Goal: Information Seeking & Learning: Learn about a topic

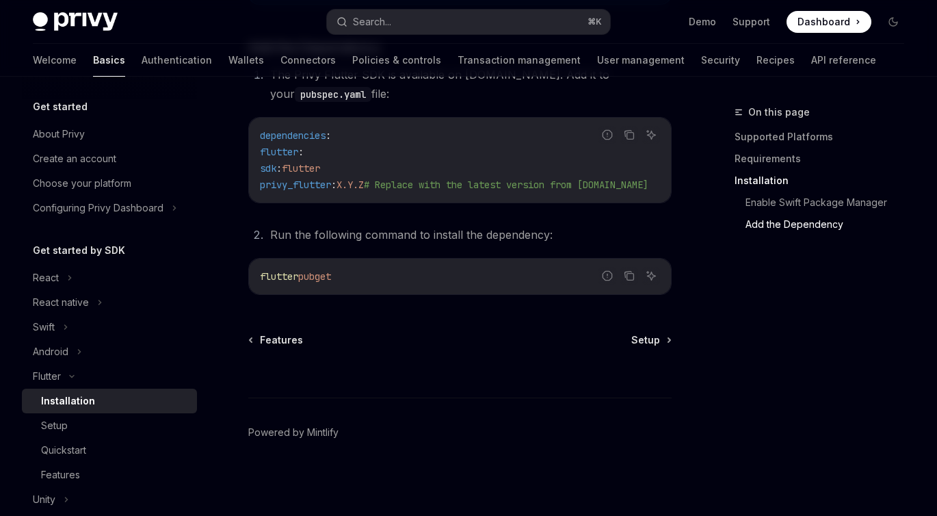
scroll to position [696, 0]
click at [66, 426] on div "Setup" at bounding box center [54, 425] width 27 height 16
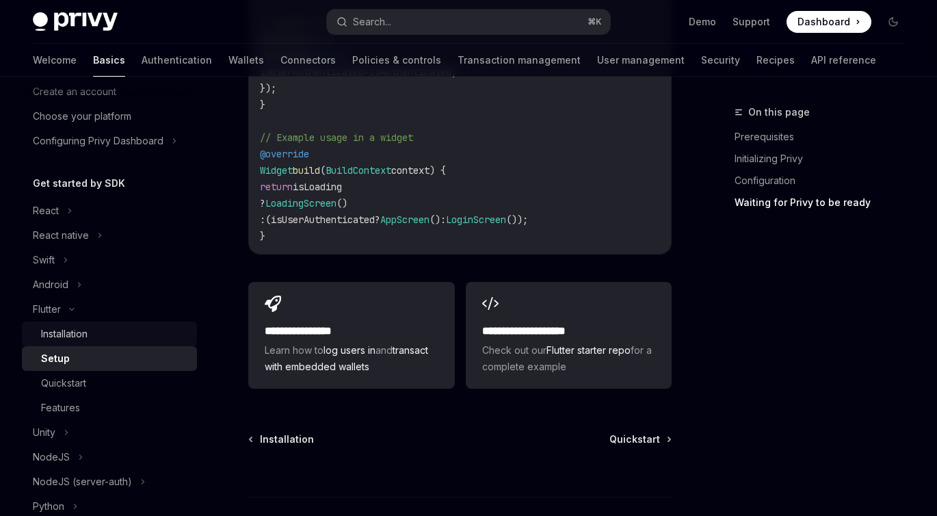
scroll to position [68, 0]
click at [67, 384] on div "Quickstart" at bounding box center [63, 382] width 45 height 16
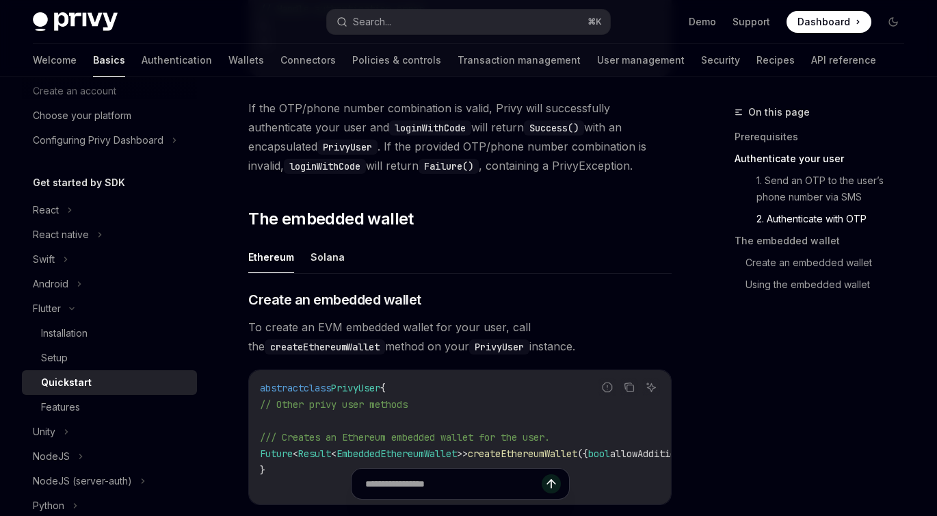
scroll to position [1315, 0]
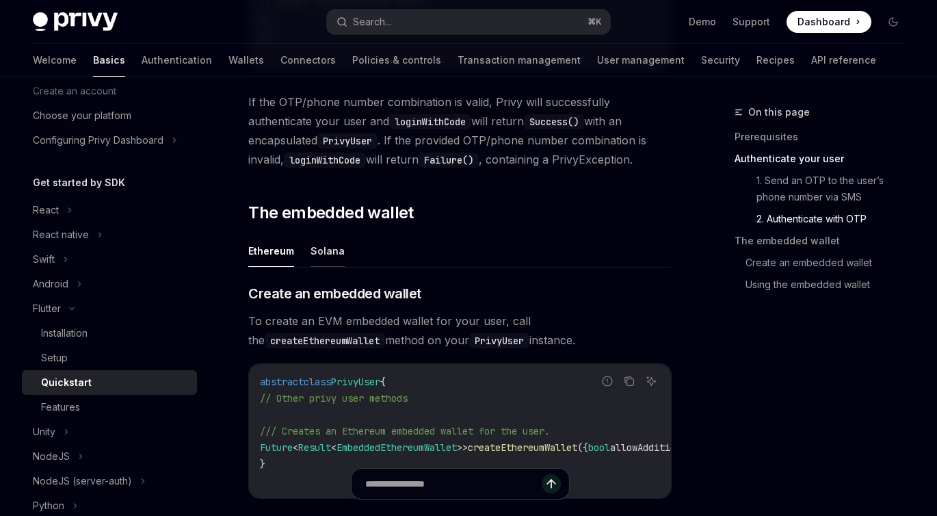
click at [320, 267] on button "Solana" at bounding box center [327, 251] width 34 height 32
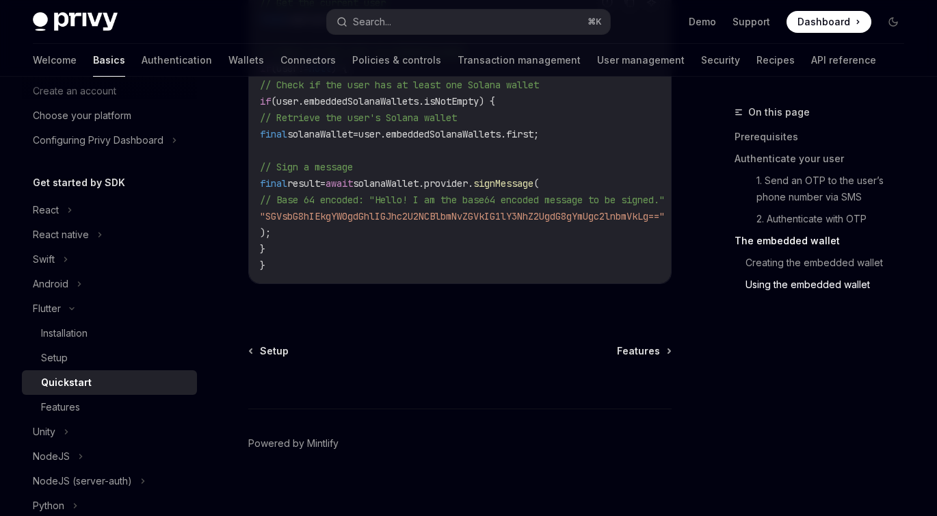
scroll to position [2368, 0]
click at [57, 402] on div "Features" at bounding box center [60, 407] width 39 height 16
type textarea "*"
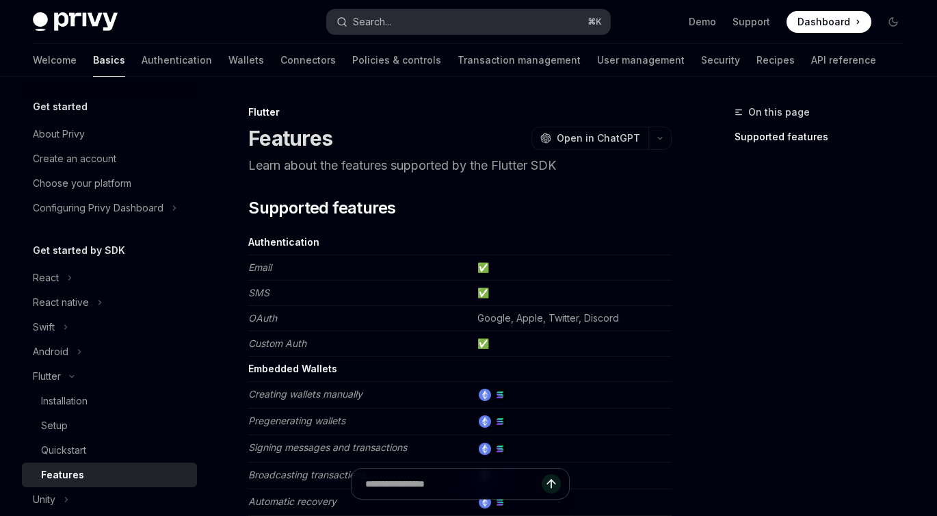
click at [382, 25] on div "Search..." at bounding box center [372, 22] width 38 height 16
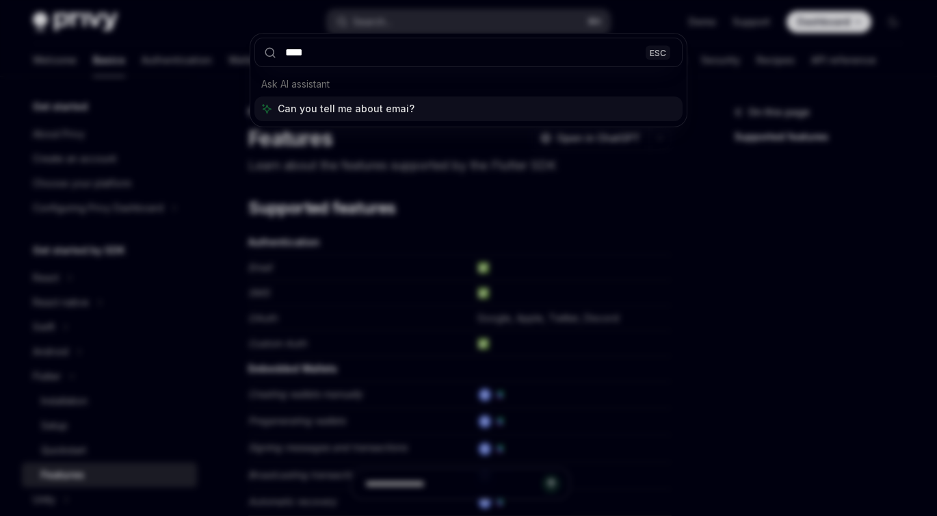
type input "*****"
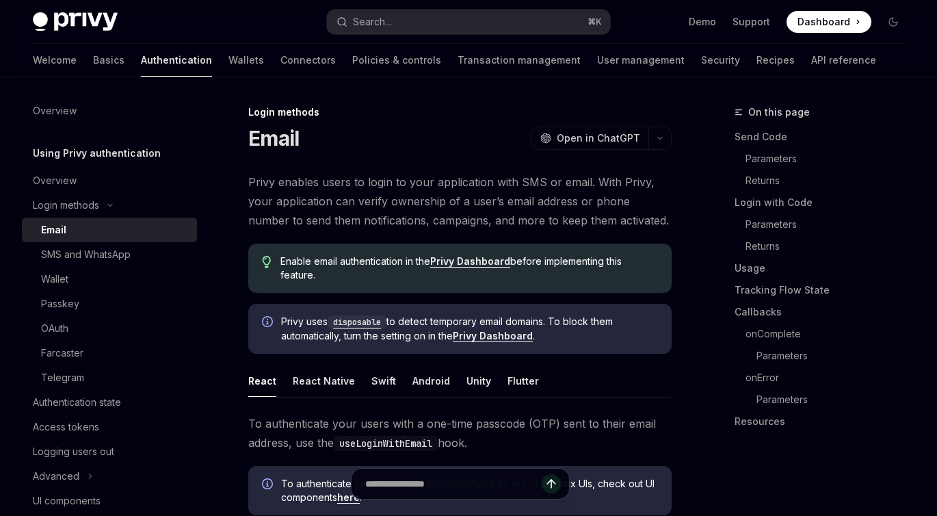
scroll to position [77, 0]
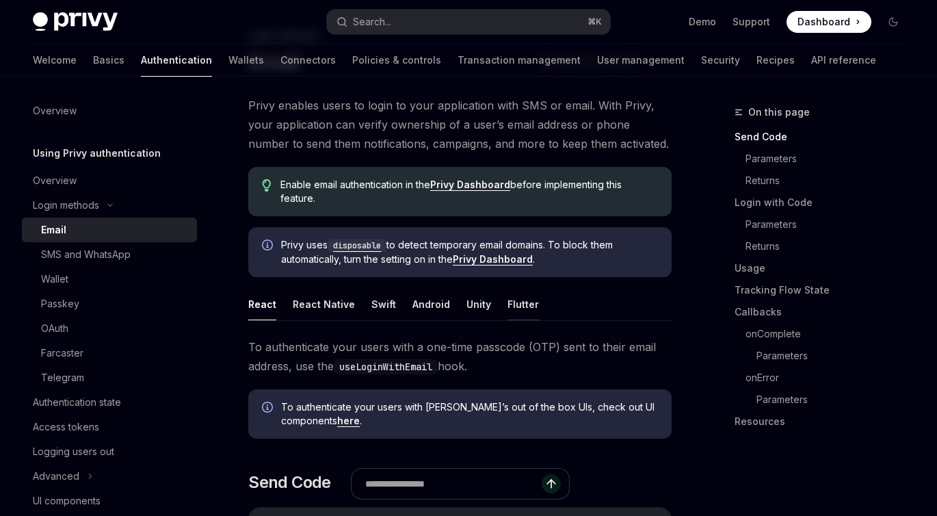
click at [518, 303] on button "Flutter" at bounding box center [522, 304] width 31 height 32
type textarea "*"
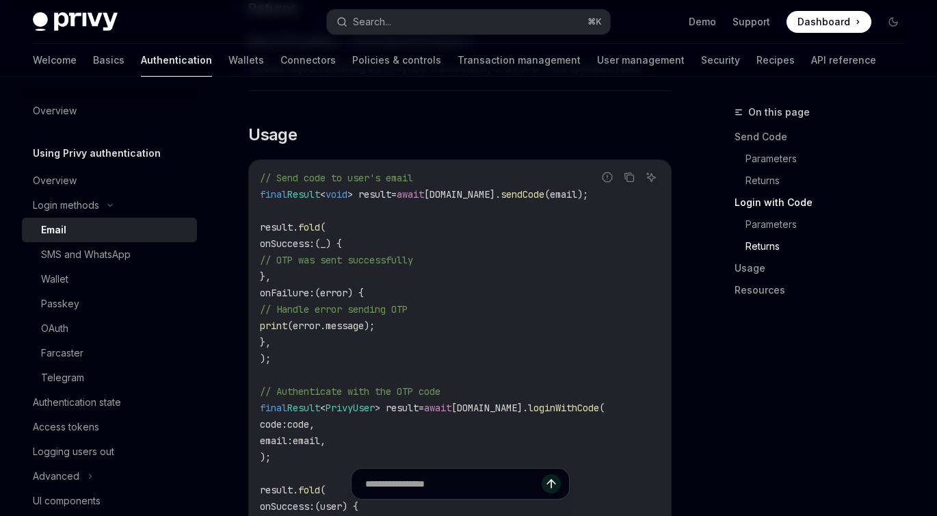
scroll to position [1194, 0]
click at [520, 103] on div "To authenticate a user via their email address, use the Privy client’s email ha…" at bounding box center [459, 14] width 423 height 1589
